Goal: Navigation & Orientation: Find specific page/section

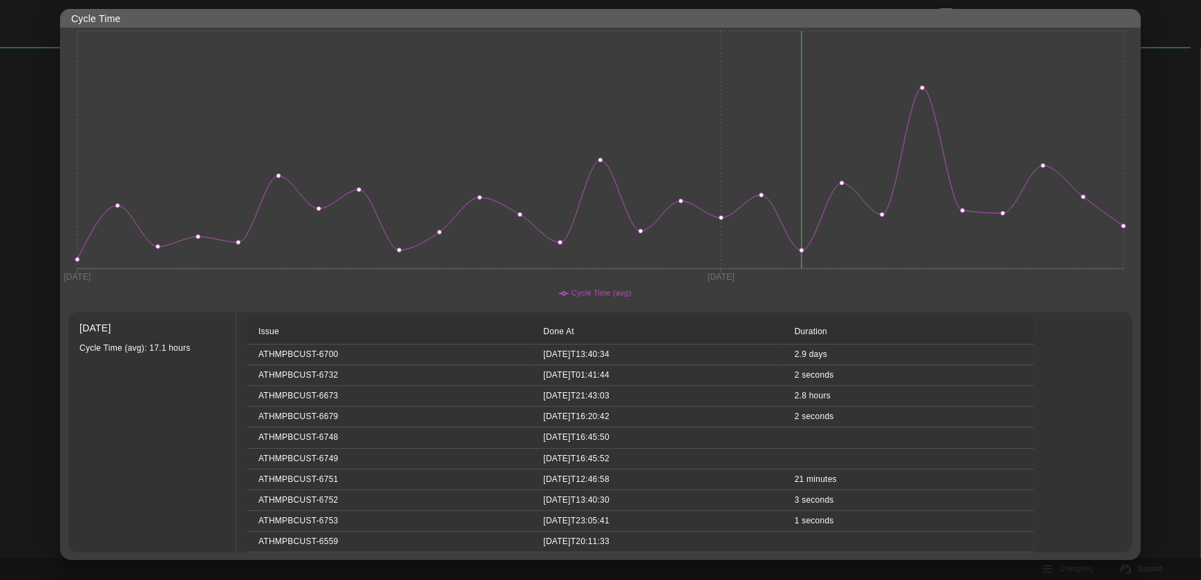
click at [1159, 32] on div at bounding box center [600, 290] width 1201 height 580
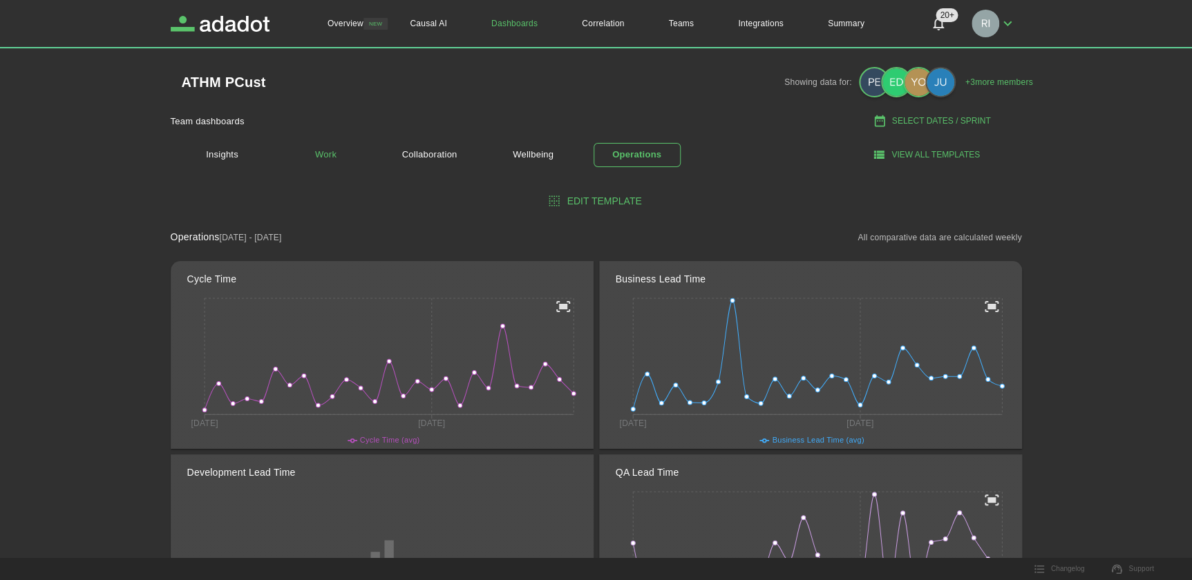
drag, startPoint x: 328, startPoint y: 150, endPoint x: 342, endPoint y: 153, distance: 14.2
click at [329, 151] on link "Work" at bounding box center [326, 155] width 87 height 24
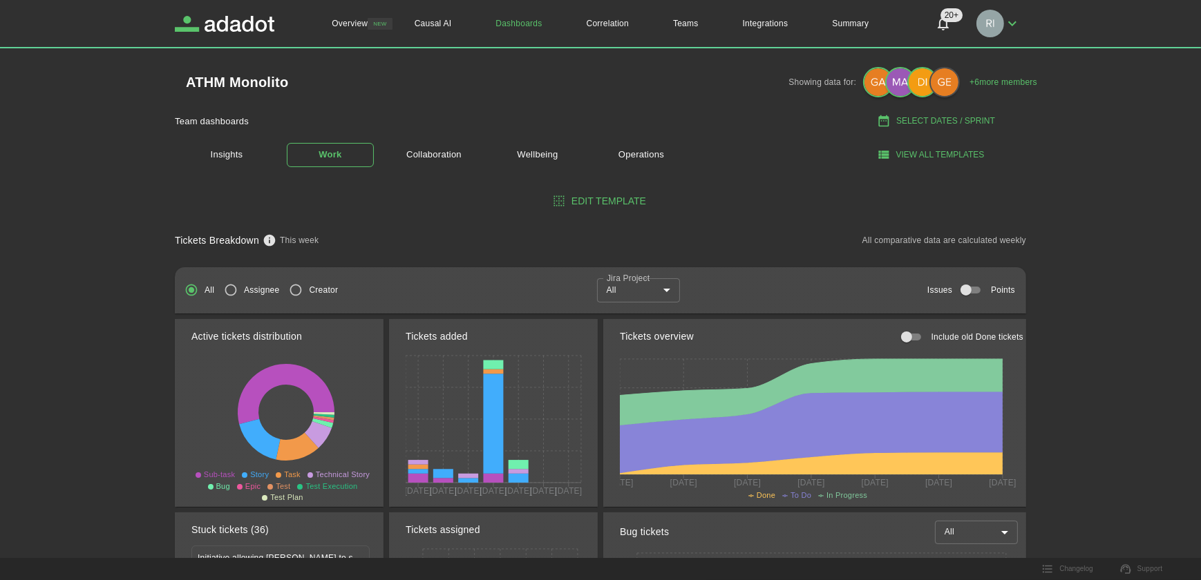
click at [667, 289] on body "Overview NEW Causal AI Dashboards Correlation Teams Integrations Summary 20+ 20…" at bounding box center [600, 290] width 1201 height 580
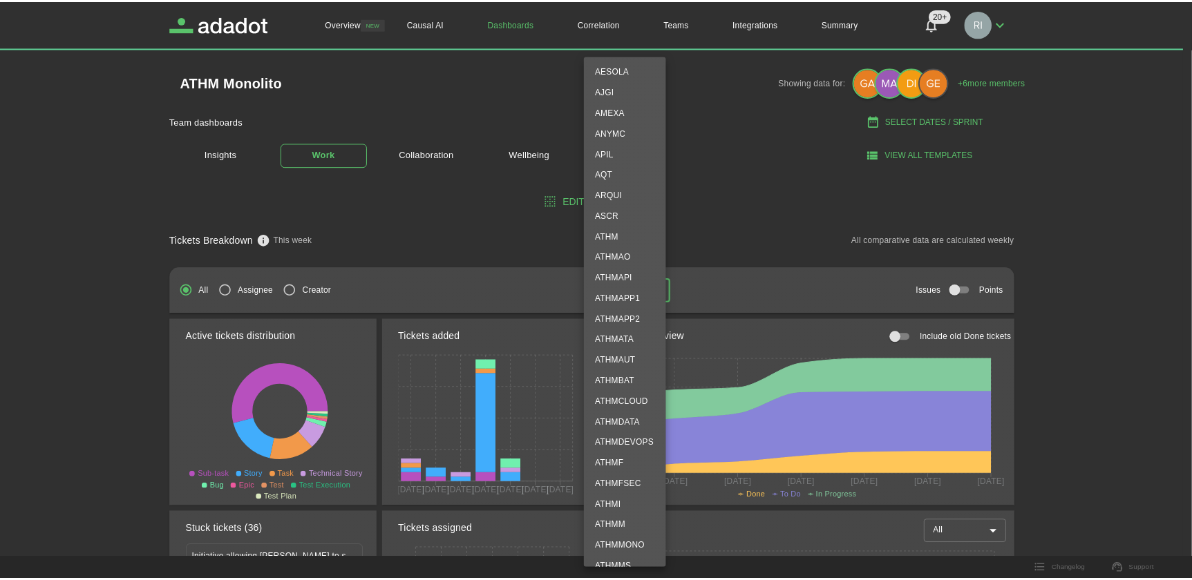
scroll to position [188, 0]
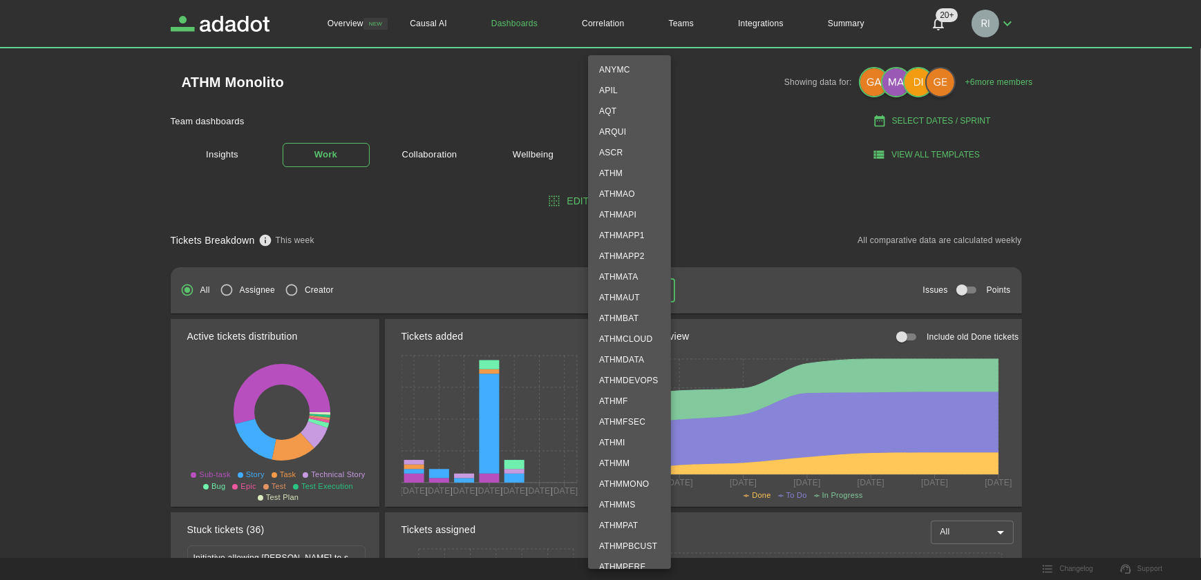
click at [636, 484] on li "ATHMMONO" at bounding box center [629, 484] width 83 height 21
type input "********"
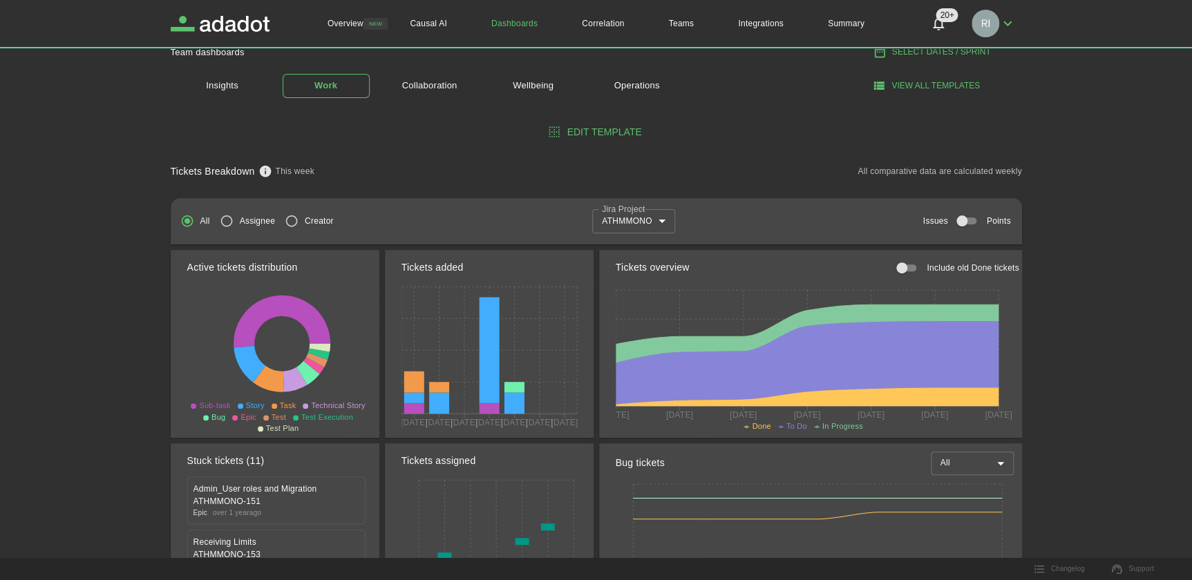
scroll to position [251, 0]
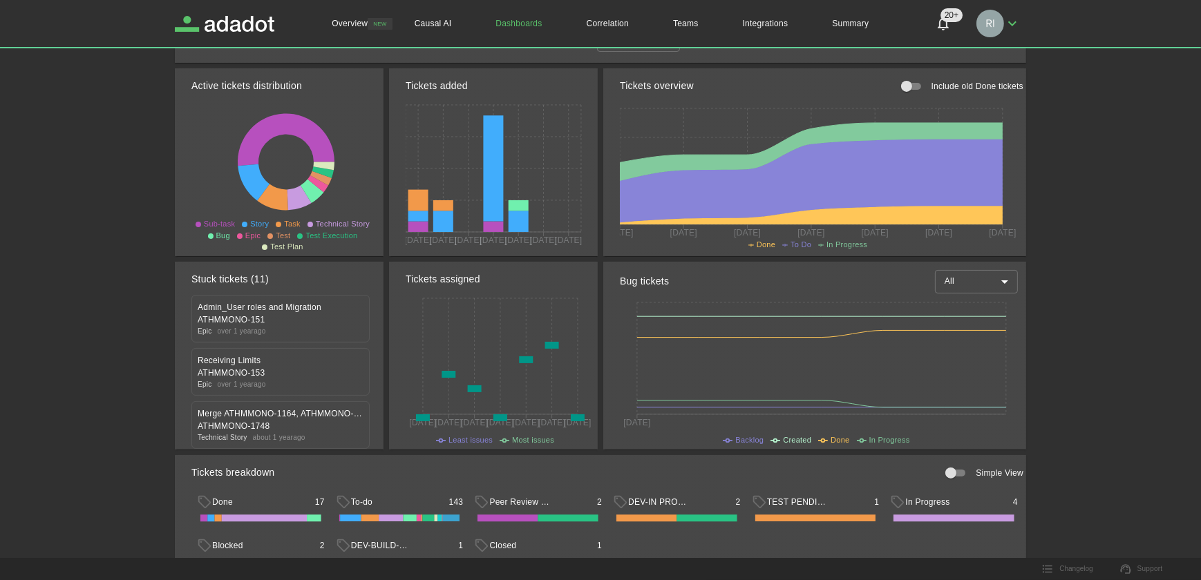
click at [990, 274] on body "Overview NEW Causal AI Dashboards Correlation Teams Integrations Summary 20+ 20…" at bounding box center [600, 39] width 1201 height 580
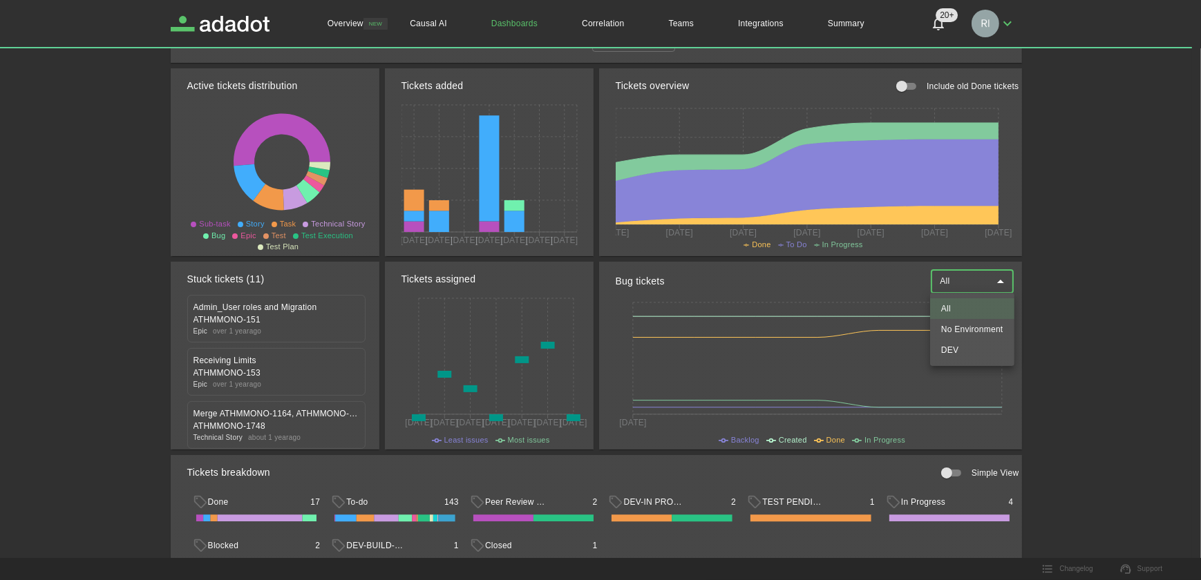
click at [954, 349] on li "DEV" at bounding box center [972, 350] width 84 height 21
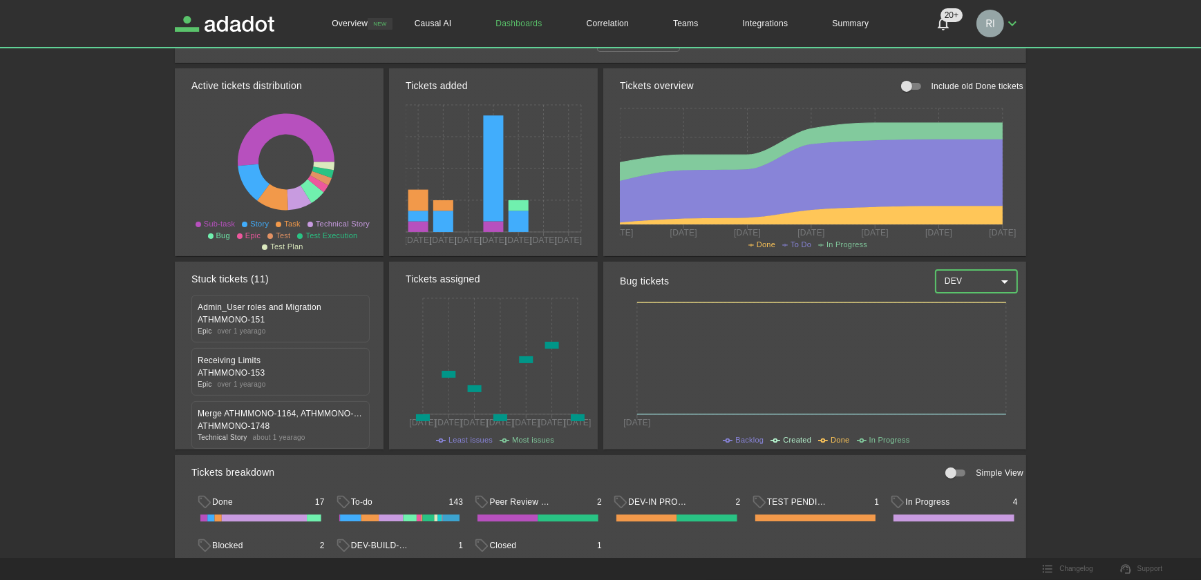
click at [998, 279] on body "Overview NEW Causal AI Dashboards Correlation Teams Integrations Summary 20+ 20…" at bounding box center [600, 39] width 1201 height 580
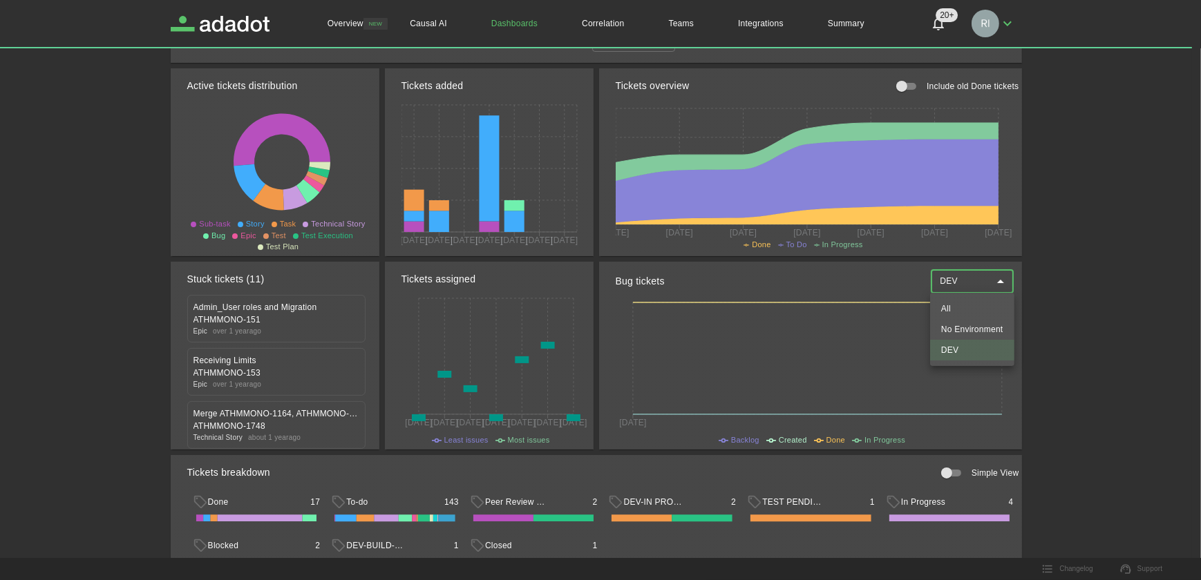
click at [974, 326] on li "No Environment" at bounding box center [972, 329] width 84 height 21
type input "**********"
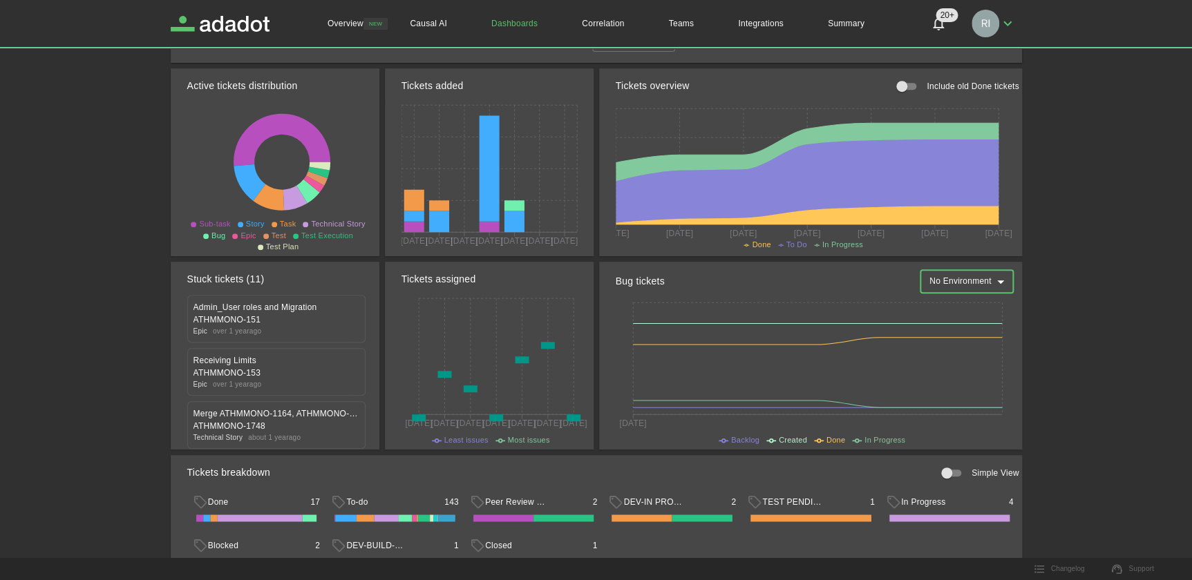
click at [1003, 276] on body "Overview NEW Causal AI Dashboards Correlation Teams Integrations Summary 20+ 20…" at bounding box center [596, 39] width 1192 height 580
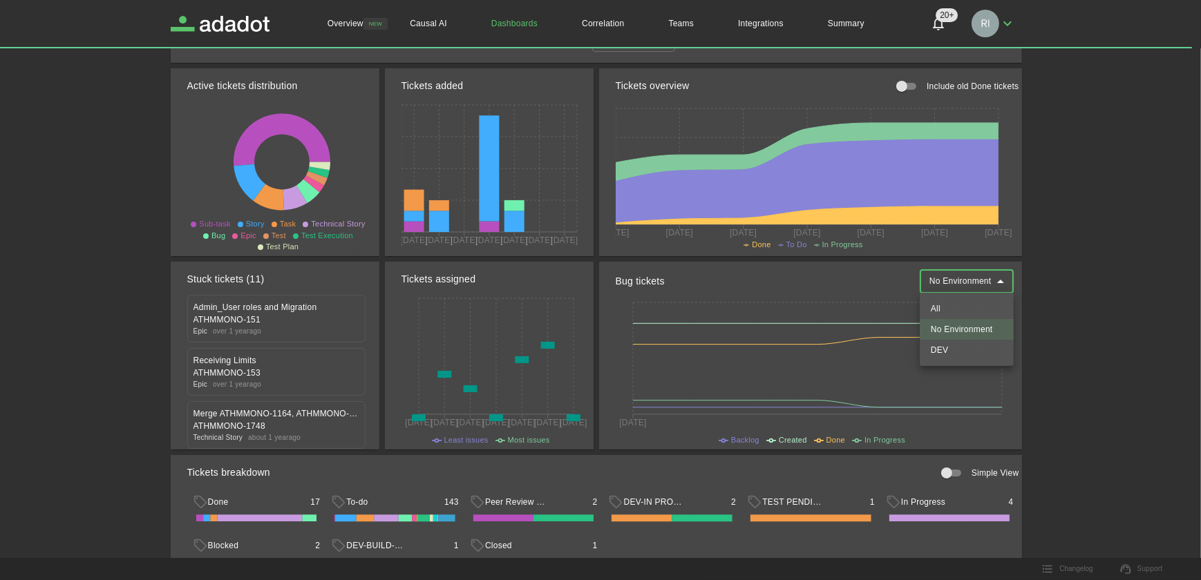
click at [949, 303] on li "All" at bounding box center [967, 308] width 94 height 21
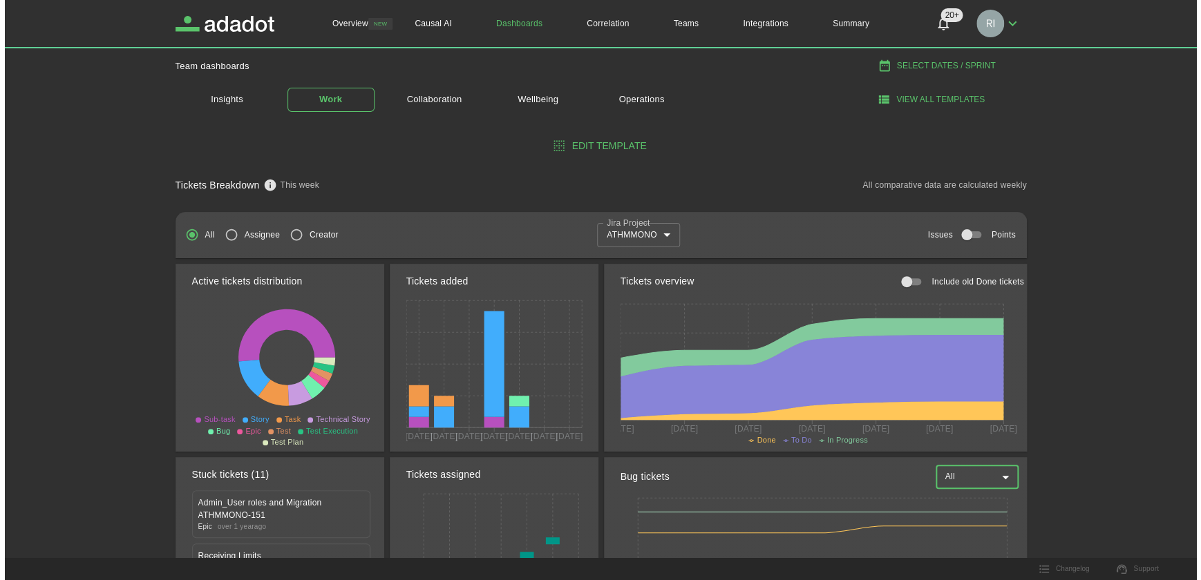
scroll to position [0, 0]
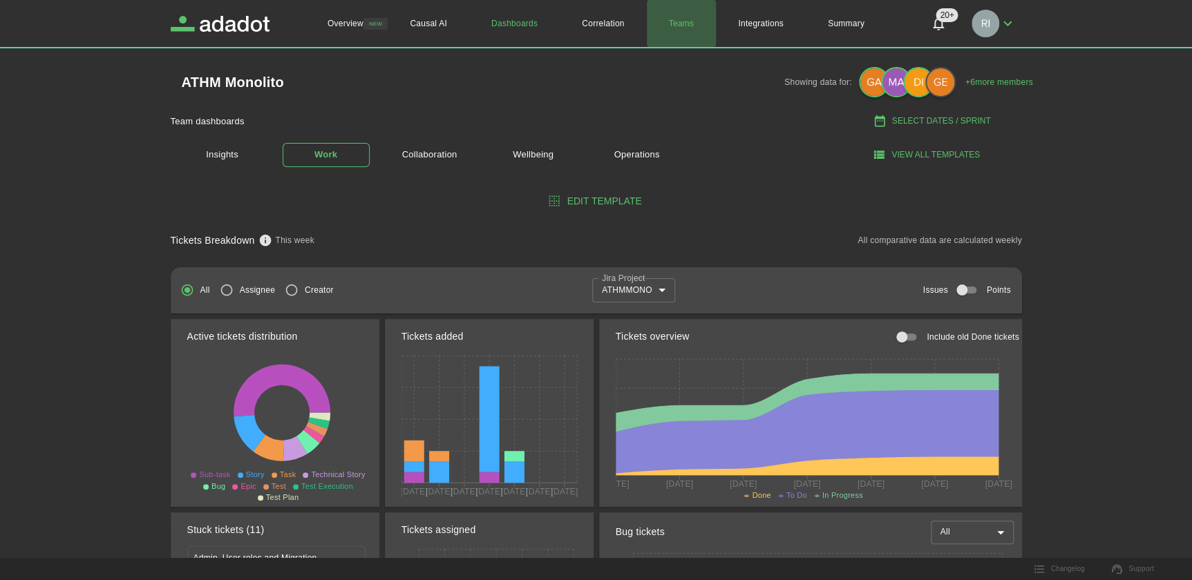
click at [688, 24] on link "Teams" at bounding box center [682, 23] width 70 height 47
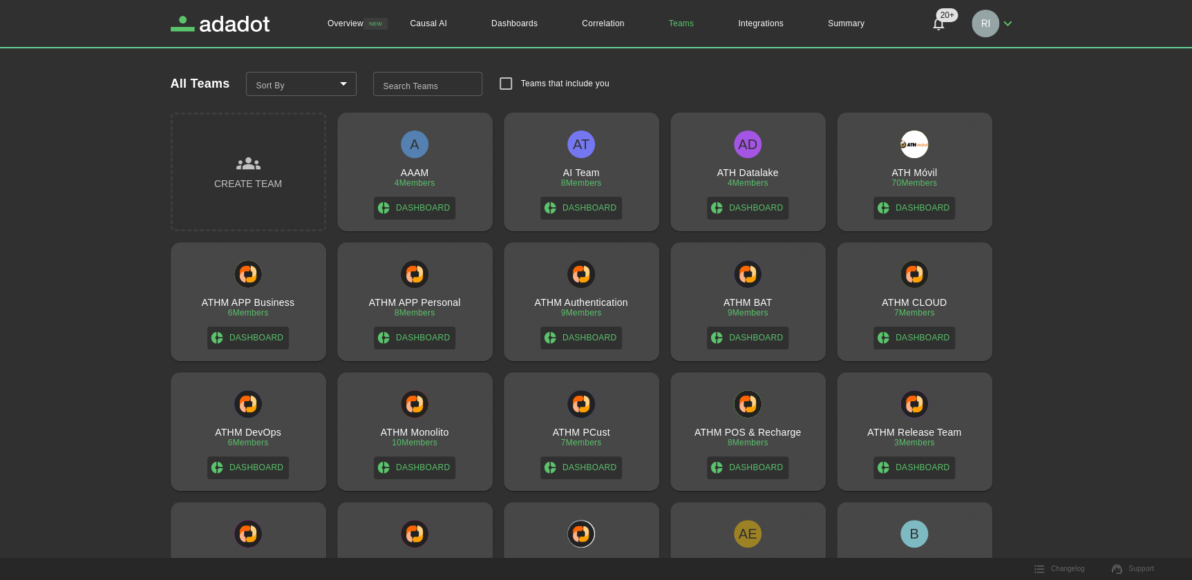
click at [596, 425] on div "ATHM PCust 7 Members Dashboard" at bounding box center [581, 434] width 144 height 89
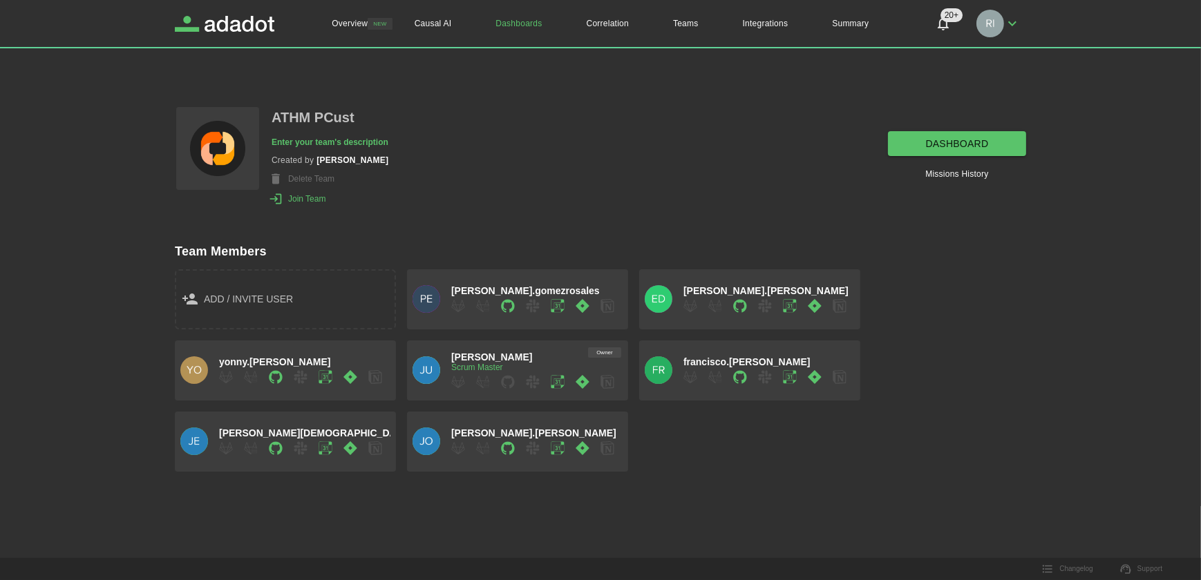
click at [960, 144] on link "dashboard" at bounding box center [957, 144] width 138 height 26
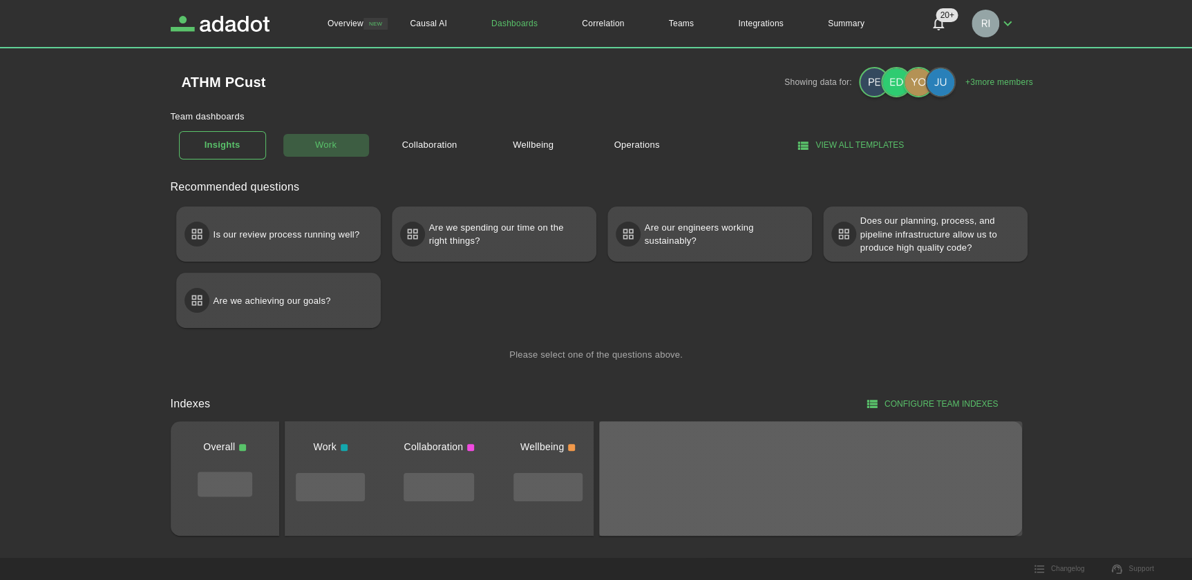
click at [323, 145] on link "Work" at bounding box center [326, 145] width 87 height 24
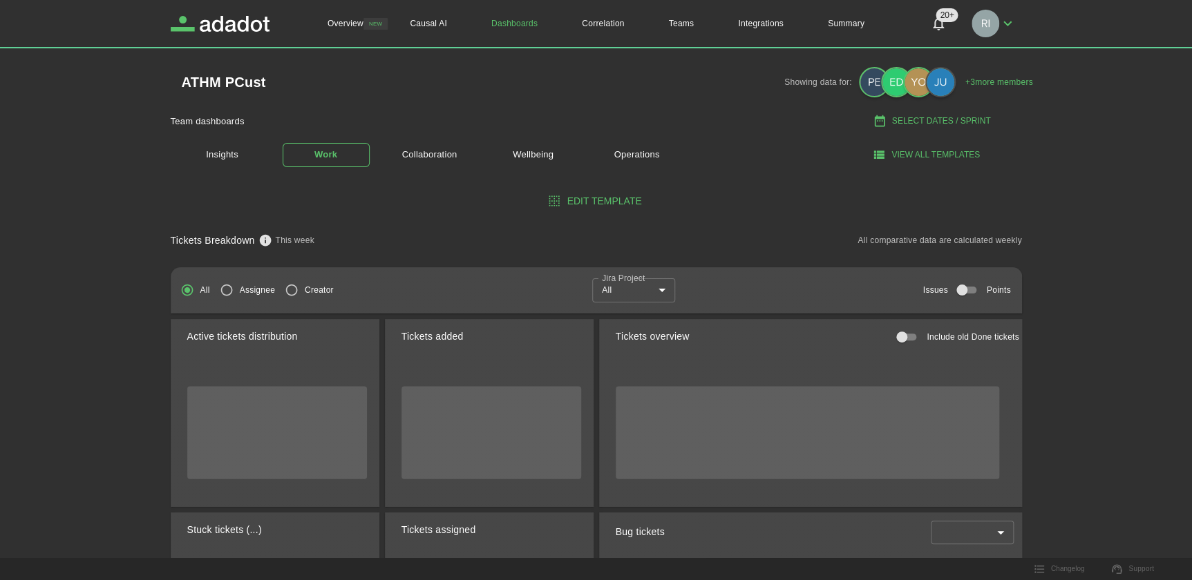
click at [661, 295] on body "Overview NEW Causal AI Dashboards Correlation Teams Integrations Summary 20+ 20…" at bounding box center [596, 290] width 1192 height 580
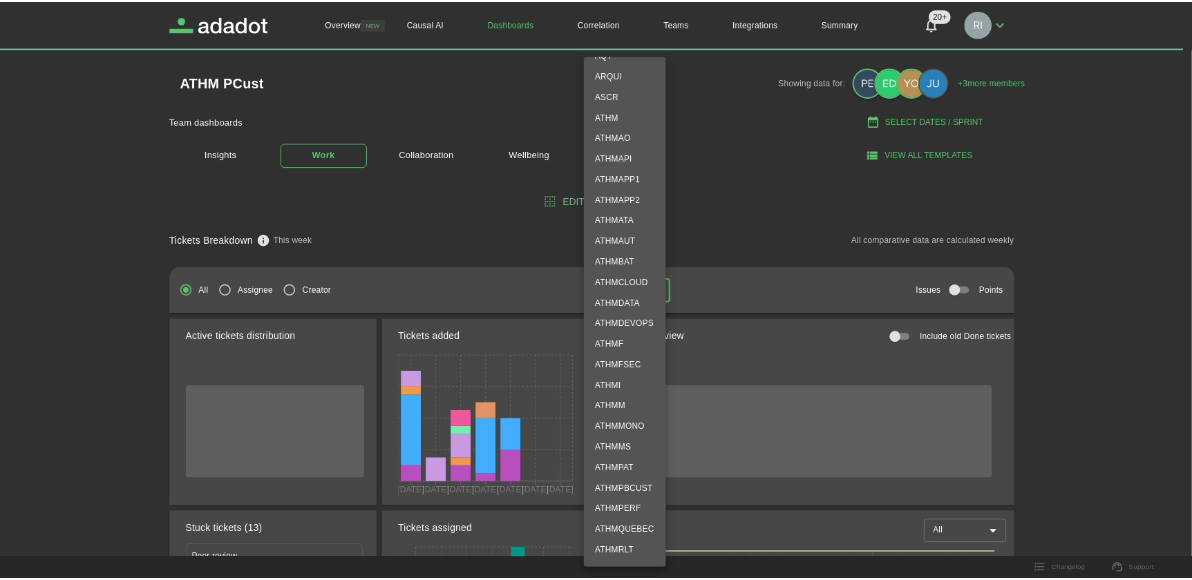
scroll to position [251, 0]
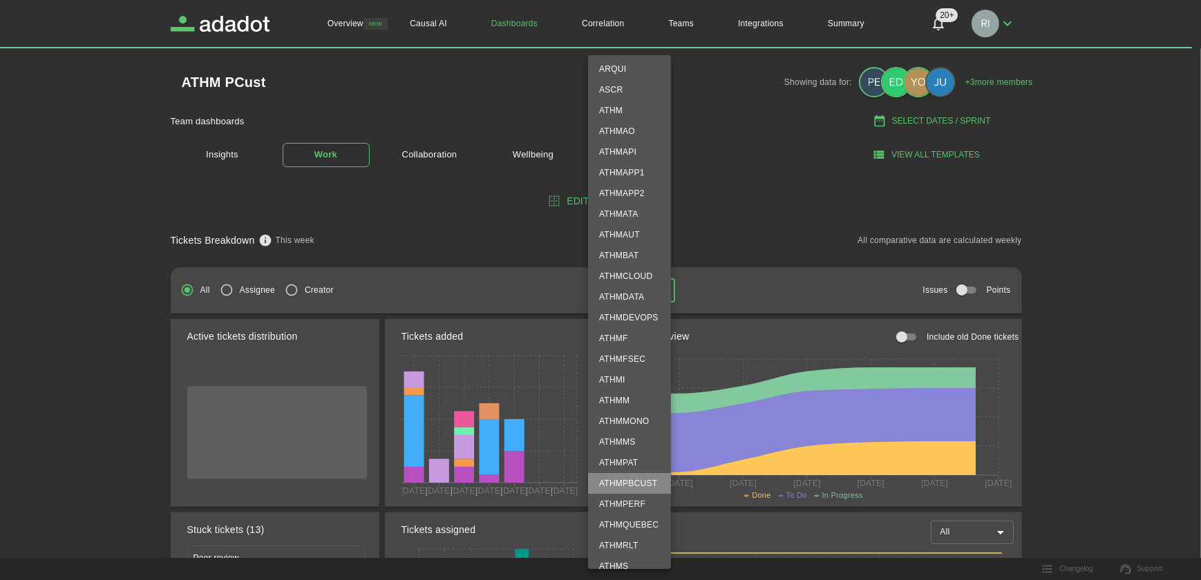
drag, startPoint x: 625, startPoint y: 477, endPoint x: 754, endPoint y: 477, distance: 128.5
click at [627, 477] on li "ATHMPBCUST" at bounding box center [629, 483] width 83 height 21
type input "**********"
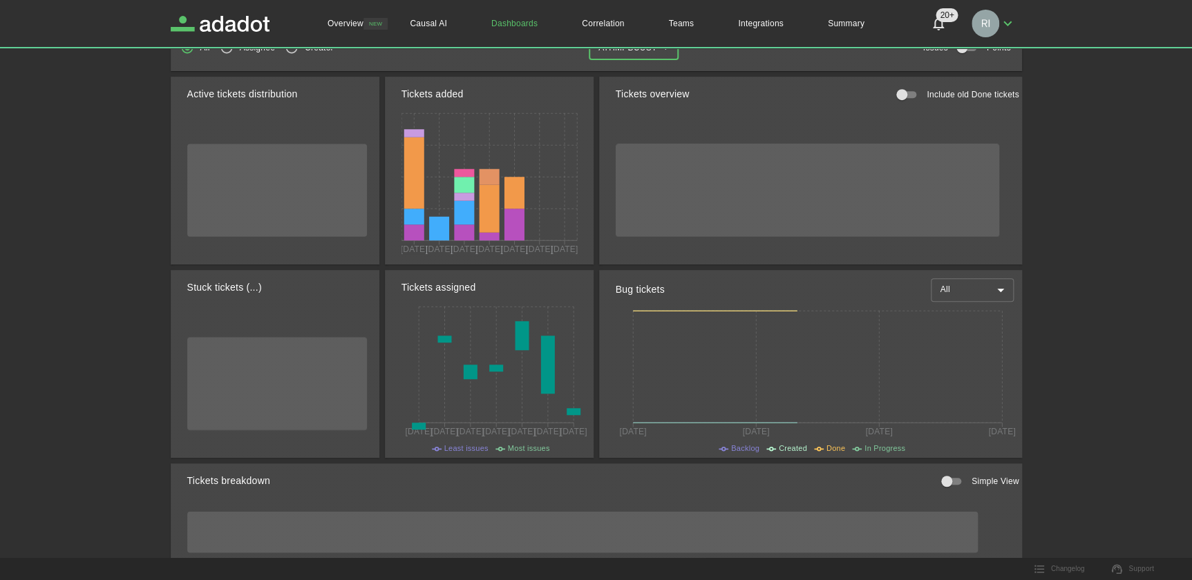
scroll to position [377, 0]
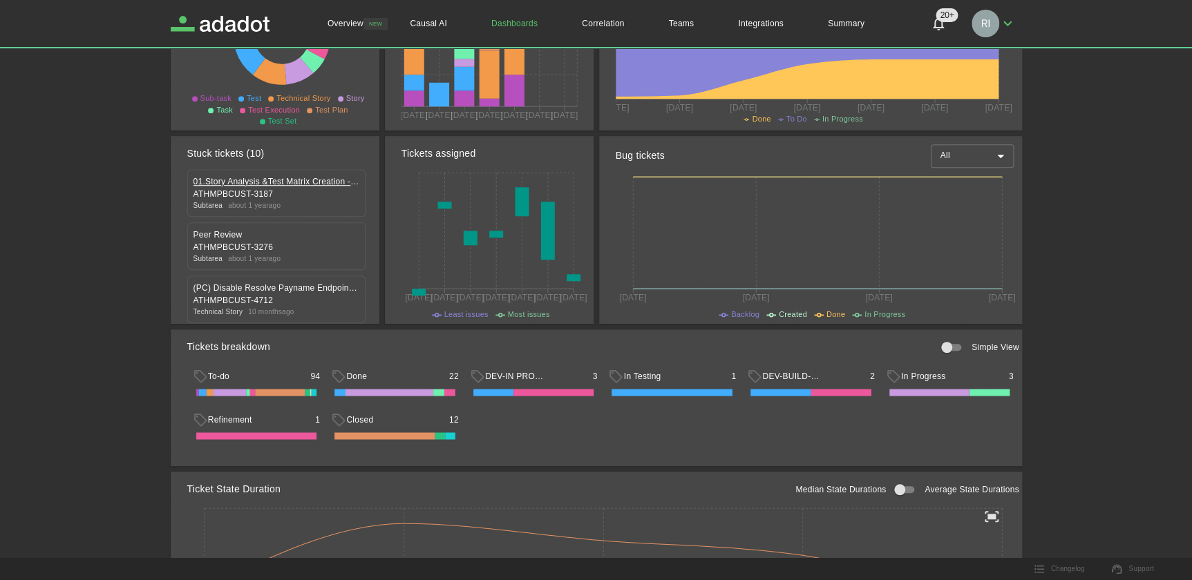
click at [269, 178] on link "01.Story Analysis &Test Matrix Creation - QA" at bounding box center [276, 182] width 166 height 12
click at [219, 232] on link "Peer Review" at bounding box center [276, 235] width 166 height 12
